Goal: Transaction & Acquisition: Purchase product/service

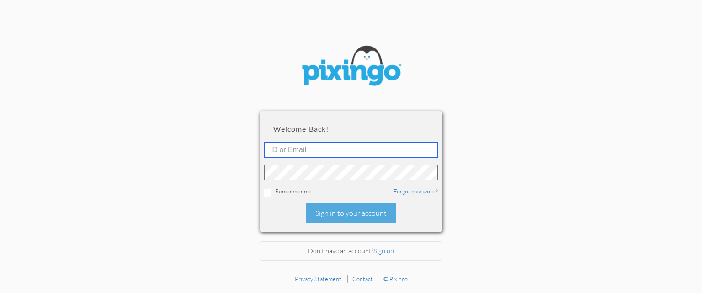
click at [323, 155] on input "text" at bounding box center [351, 150] width 174 height 16
click at [310, 151] on input "text" at bounding box center [351, 150] width 174 height 16
paste input "[EMAIL_ADDRESS][DOMAIN_NAME]"
type input "[EMAIL_ADDRESS][DOMAIN_NAME]"
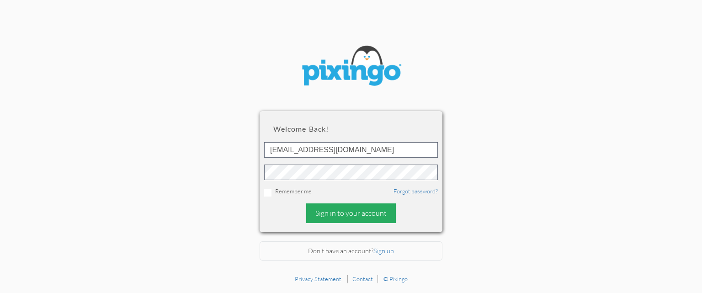
click at [332, 217] on div "Sign in to your account" at bounding box center [351, 213] width 90 height 20
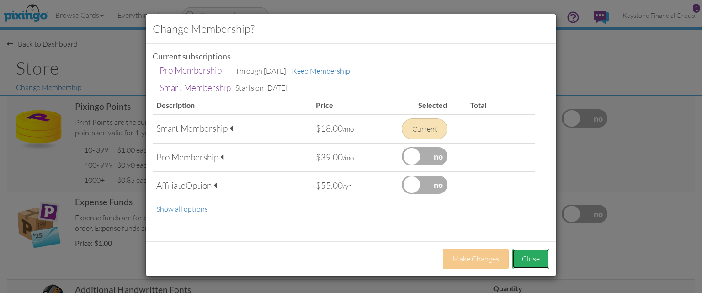
click at [531, 260] on button "Close" at bounding box center [530, 259] width 37 height 21
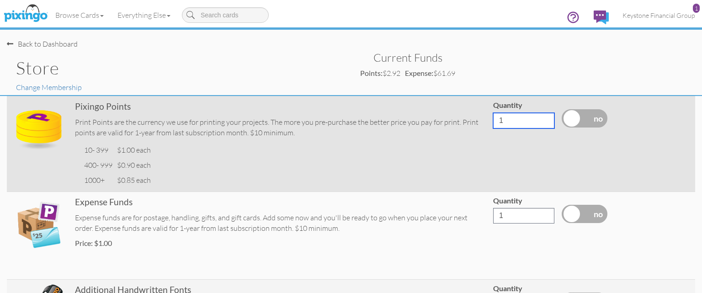
click at [508, 118] on input "1" at bounding box center [523, 121] width 61 height 16
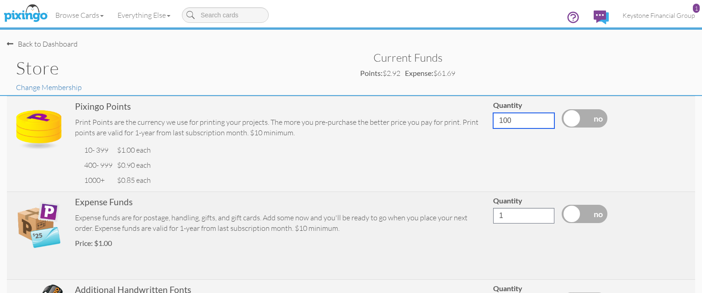
type input "100"
click at [511, 215] on input "1" at bounding box center [523, 216] width 61 height 16
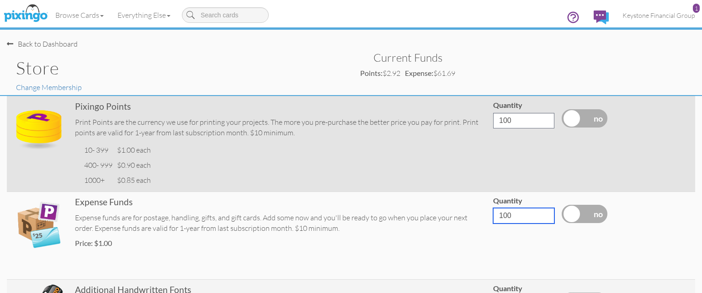
type input "100"
click at [601, 120] on label at bounding box center [585, 118] width 46 height 18
click at [0, 0] on input "checkbox" at bounding box center [0, 0] width 0 height 0
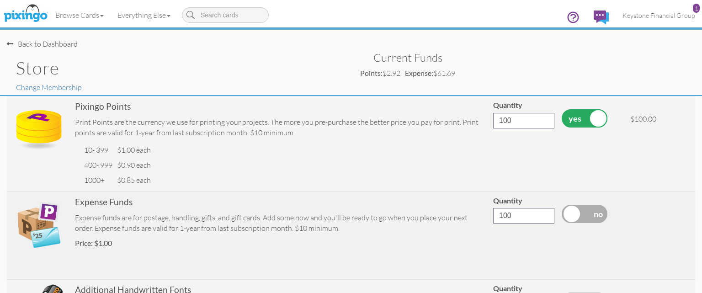
click at [595, 216] on label at bounding box center [585, 214] width 46 height 18
click at [0, 0] on input "checkbox" at bounding box center [0, 0] width 0 height 0
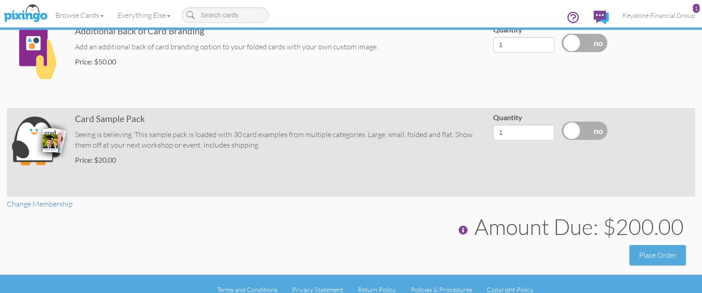
scroll to position [356, 0]
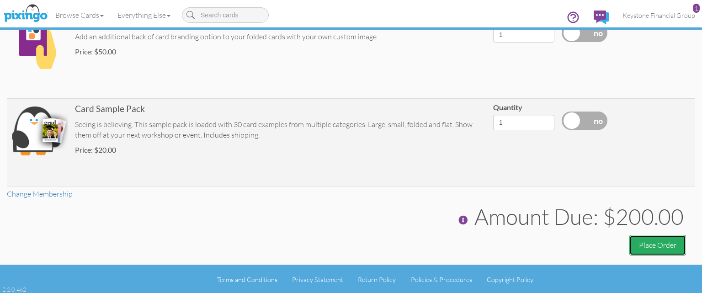
click at [653, 244] on button "Place Order" at bounding box center [657, 245] width 57 height 21
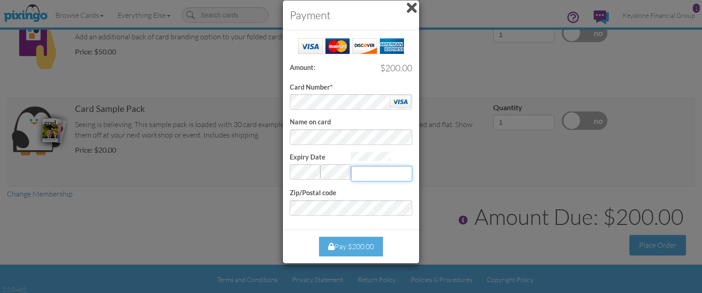
click at [371, 176] on input "Expiry Date" at bounding box center [381, 174] width 61 height 16
type input "445"
click at [348, 248] on div "Pay $200.00" at bounding box center [351, 247] width 64 height 20
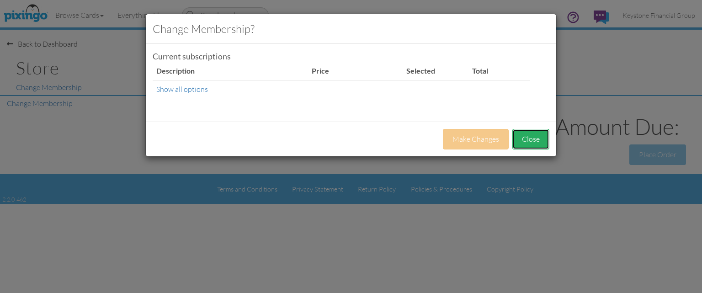
click at [538, 139] on button "Close" at bounding box center [530, 139] width 37 height 21
